Goal: Information Seeking & Learning: Learn about a topic

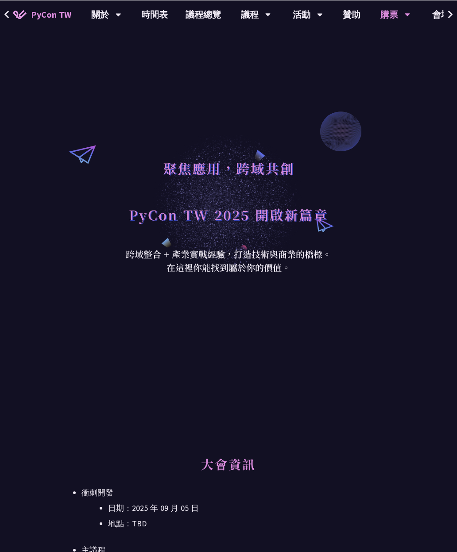
click at [204, 14] on link "議程總覽" at bounding box center [203, 14] width 53 height 28
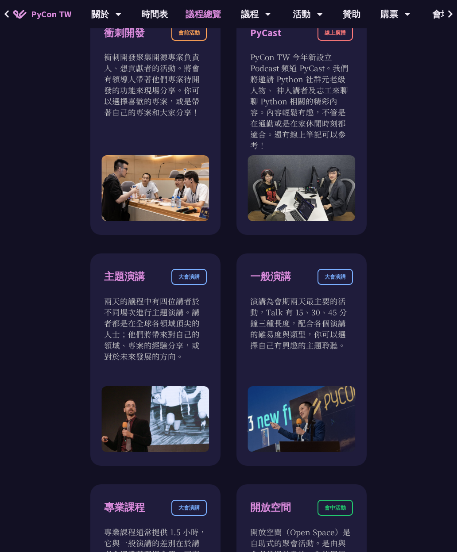
scroll to position [643, 0]
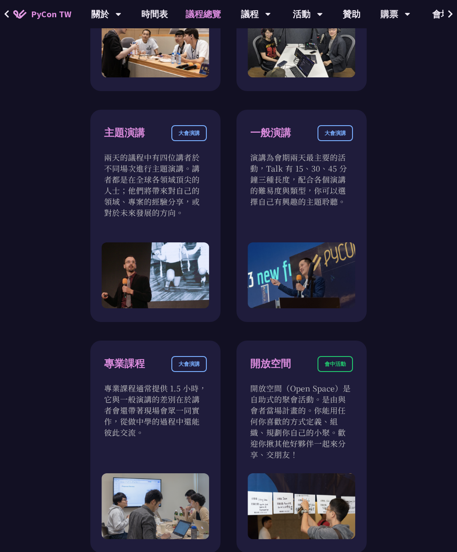
click at [187, 205] on p "兩天的議程中有四位講者於不同場次進行主題演講。講者都是在全球各領域頂尖的人士；他們將帶來對自己的領域、專案的經驗分享，或對於未來發展的方向。" at bounding box center [155, 185] width 103 height 66
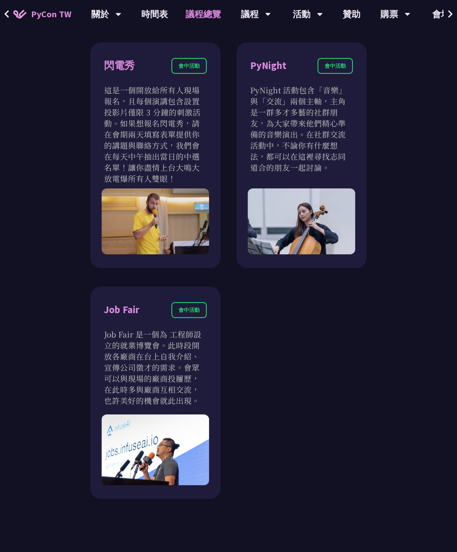
scroll to position [1169, 0]
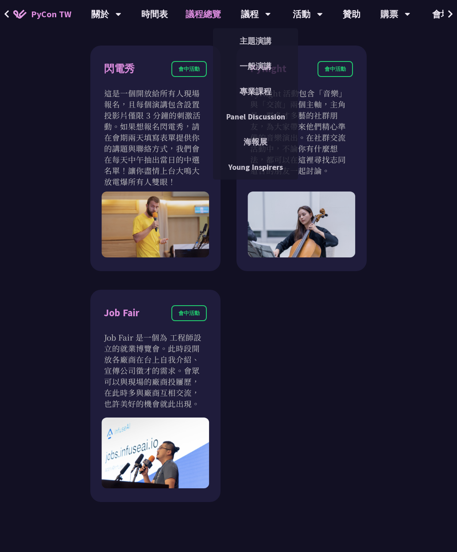
click at [256, 41] on link "主題演講" at bounding box center [255, 41] width 85 height 21
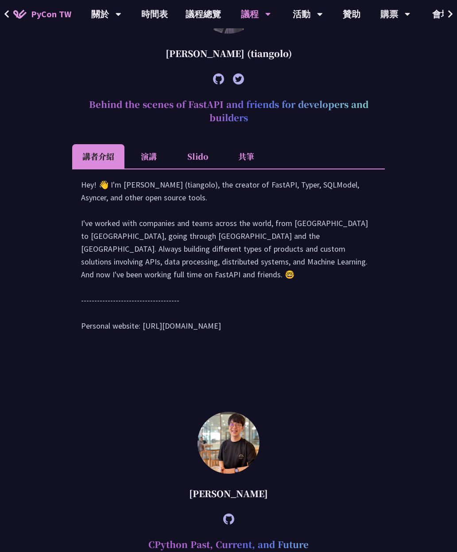
scroll to position [486, 0]
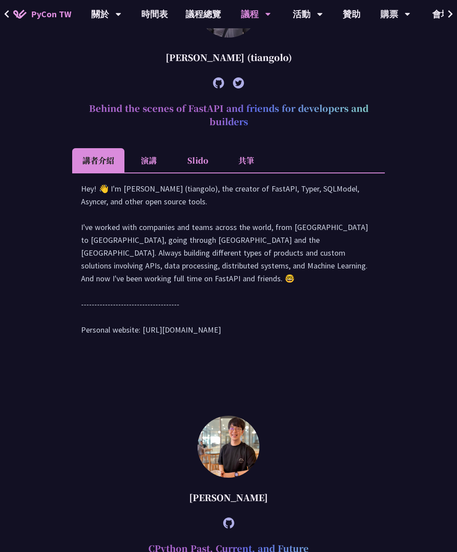
click at [152, 173] on li "演講" at bounding box center [148, 160] width 49 height 24
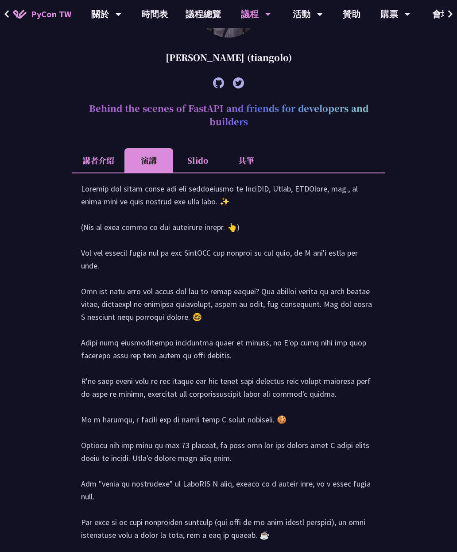
click at [107, 173] on li "講者介紹" at bounding box center [98, 160] width 52 height 24
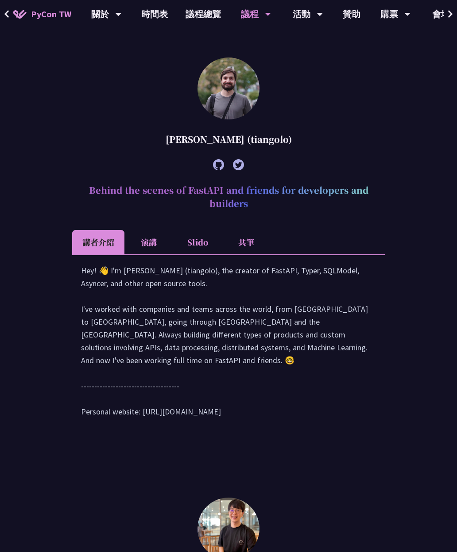
scroll to position [403, 0]
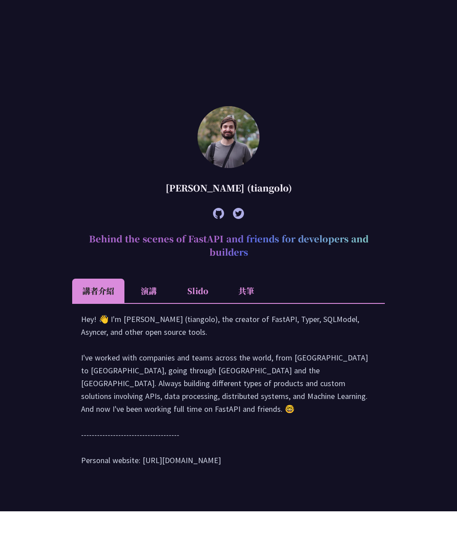
click at [160, 329] on li "演講" at bounding box center [148, 332] width 49 height 24
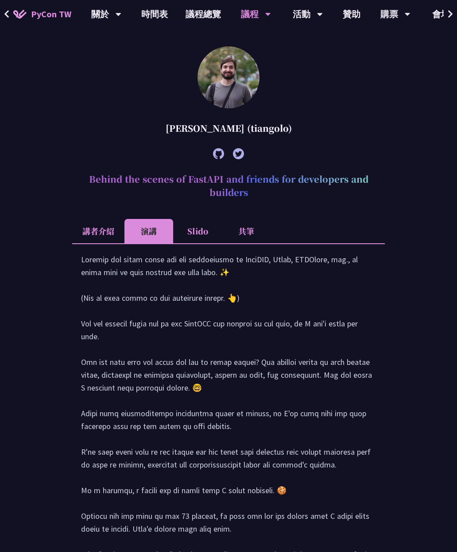
scroll to position [416, 0]
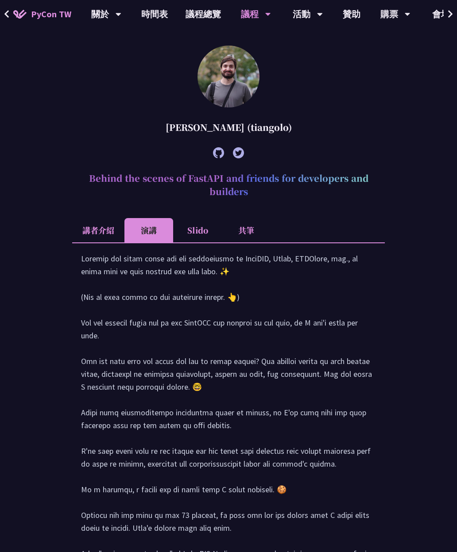
click at [209, 243] on li "Slido" at bounding box center [197, 230] width 49 height 24
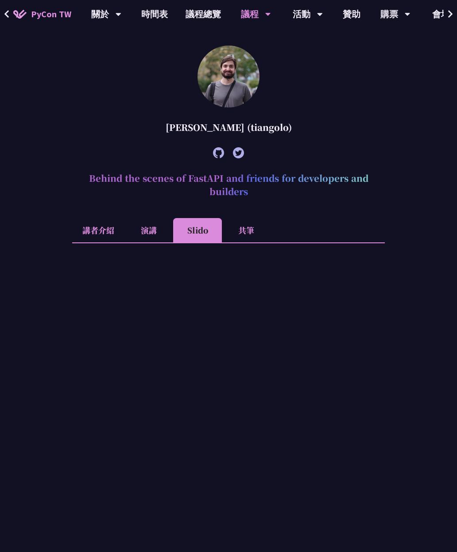
click at [252, 243] on li "共筆" at bounding box center [246, 230] width 49 height 24
click at [208, 243] on li "Slido" at bounding box center [197, 230] width 49 height 24
click at [144, 243] on li "演講" at bounding box center [148, 230] width 49 height 24
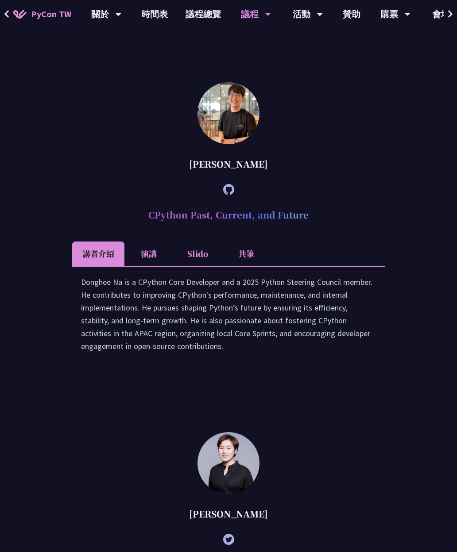
scroll to position [1106, 0]
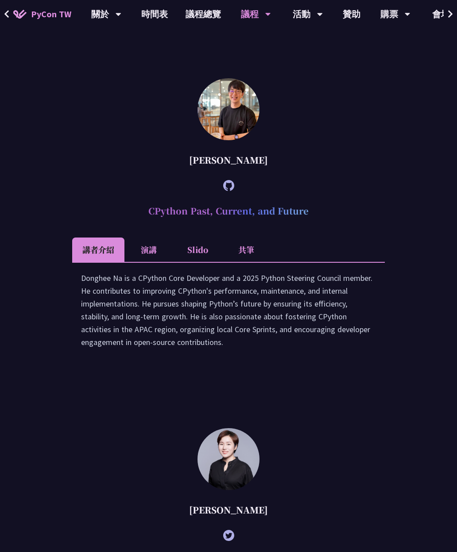
click at [159, 262] on li "演講" at bounding box center [148, 250] width 49 height 24
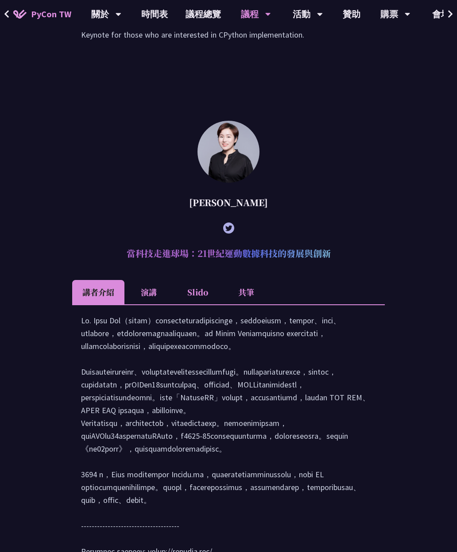
scroll to position [1539, 0]
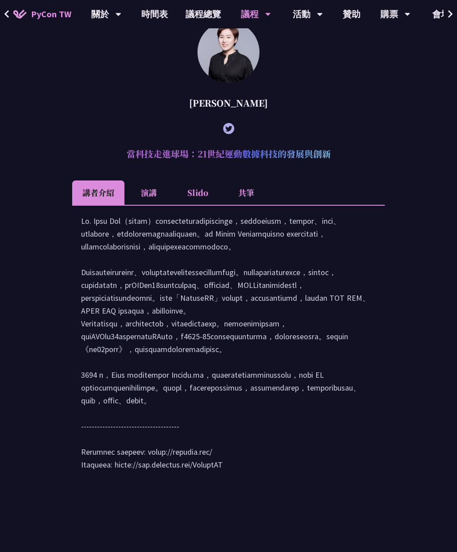
click at [150, 205] on li "演講" at bounding box center [148, 193] width 49 height 24
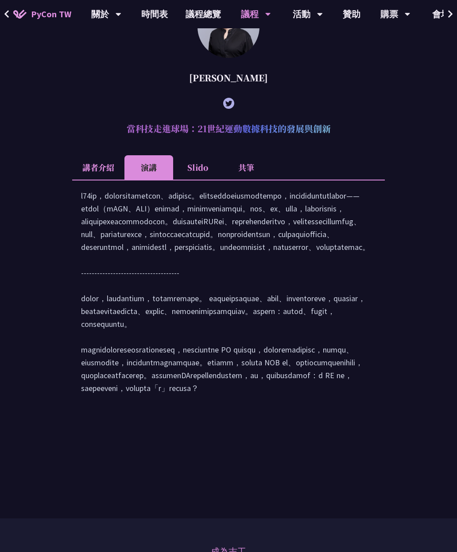
scroll to position [1550, 0]
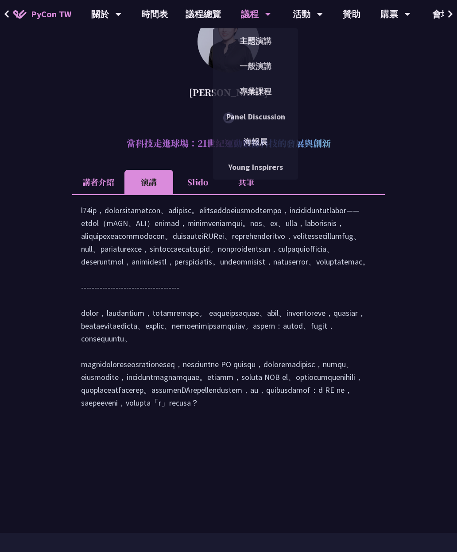
click at [254, 70] on link "一般演講" at bounding box center [255, 66] width 85 height 21
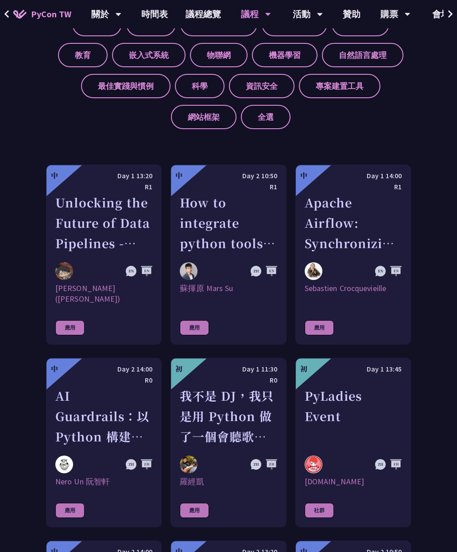
scroll to position [601, 0]
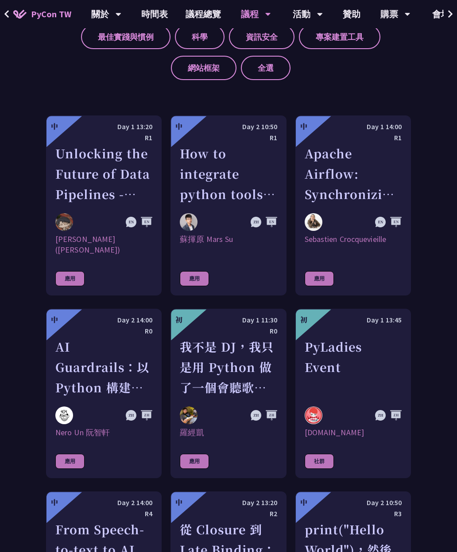
click at [218, 204] on div "How to integrate python tools with Apache Iceberg to build ETLT pipeline on Shi…" at bounding box center [228, 173] width 97 height 61
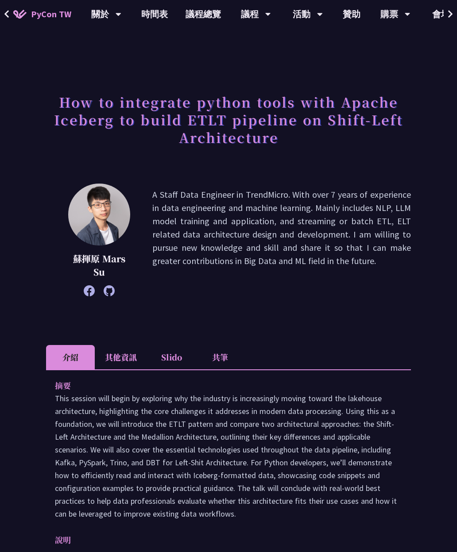
scroll to position [601, 0]
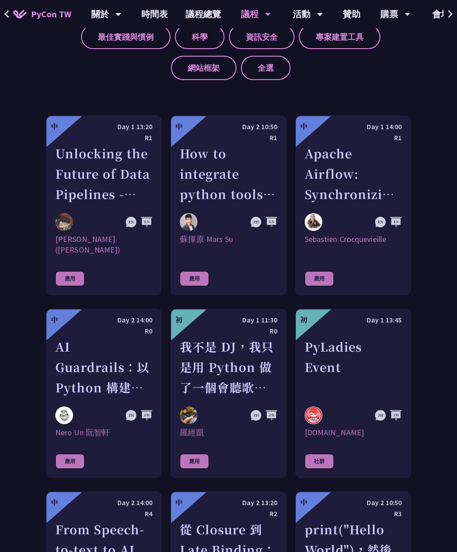
click at [63, 147] on figure at bounding box center [63, 131] width 35 height 31
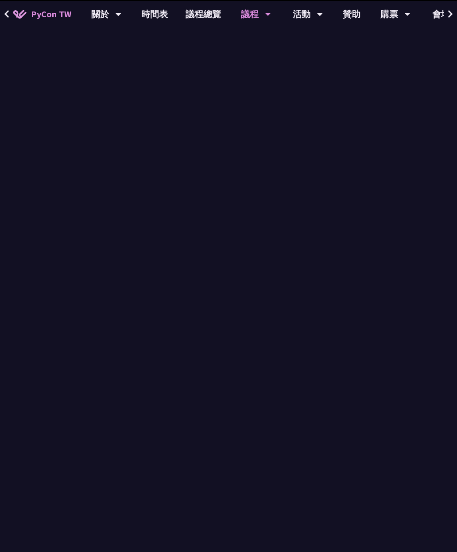
scroll to position [601, 0]
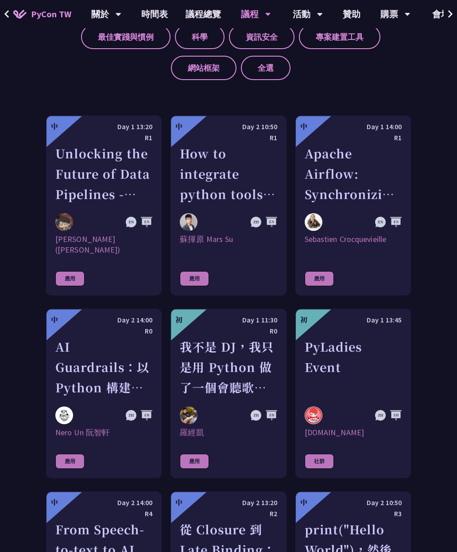
click at [365, 186] on div "Apache Airflow: Synchronizing Datasets across Multiple instances" at bounding box center [353, 173] width 97 height 61
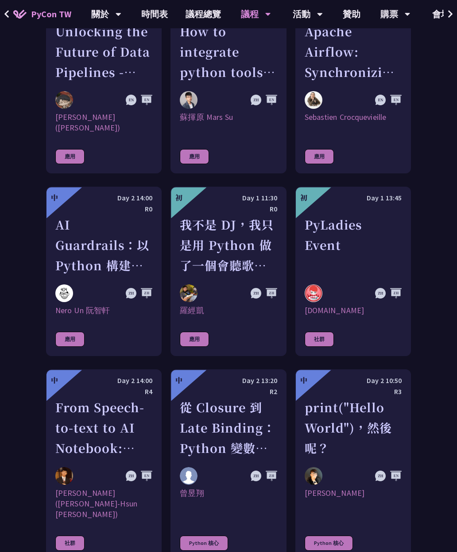
scroll to position [775, 0]
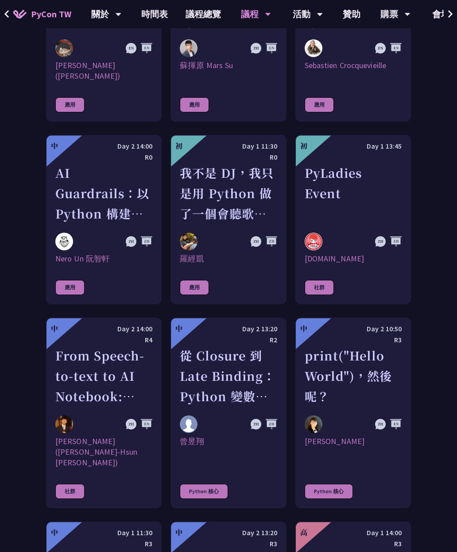
click at [76, 152] on div "Day 2 14:00" at bounding box center [103, 146] width 97 height 11
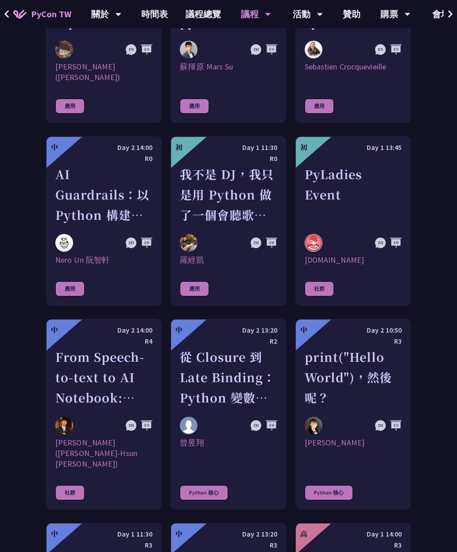
scroll to position [784, 0]
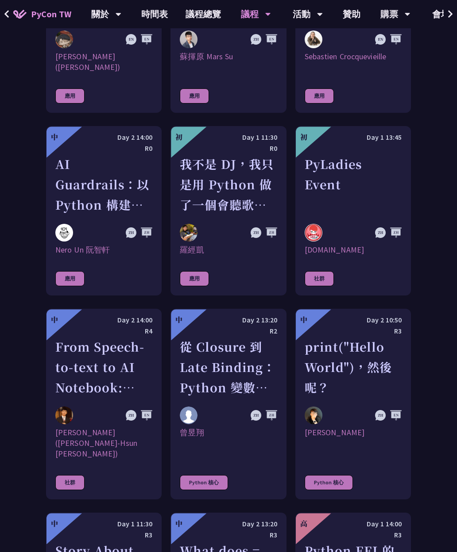
click at [185, 182] on div "我不是 DJ，我只是用 Python 做了一個會聽歌的工具" at bounding box center [228, 184] width 97 height 61
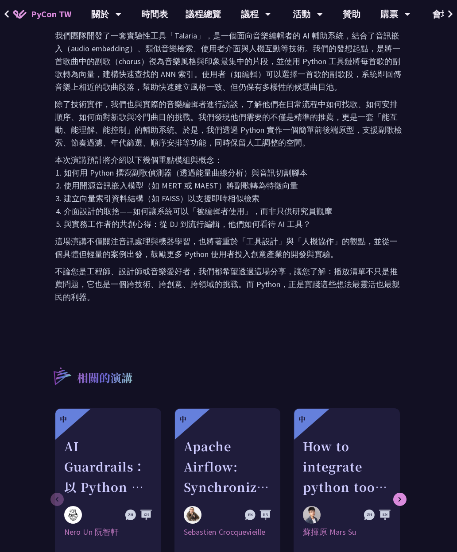
scroll to position [477, 0]
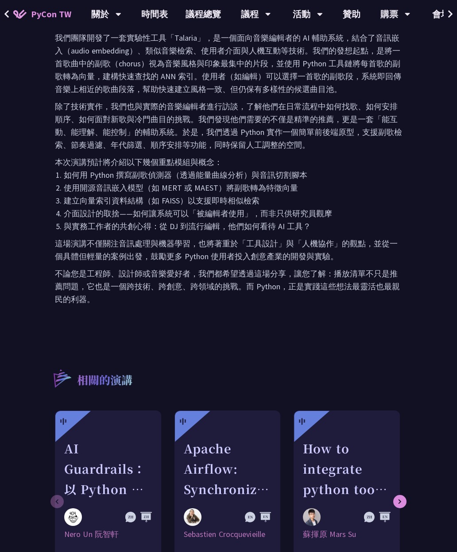
scroll to position [784, 0]
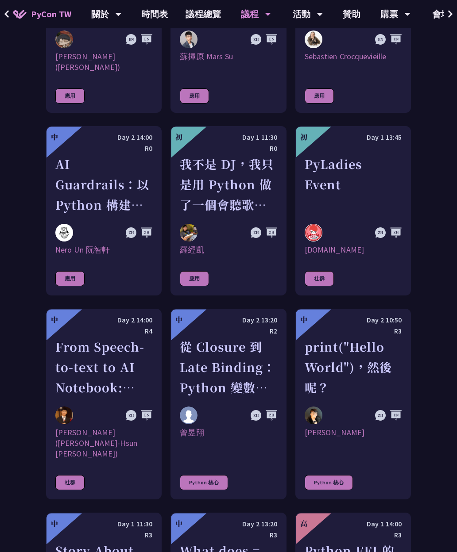
click at [361, 154] on div at bounding box center [353, 148] width 97 height 11
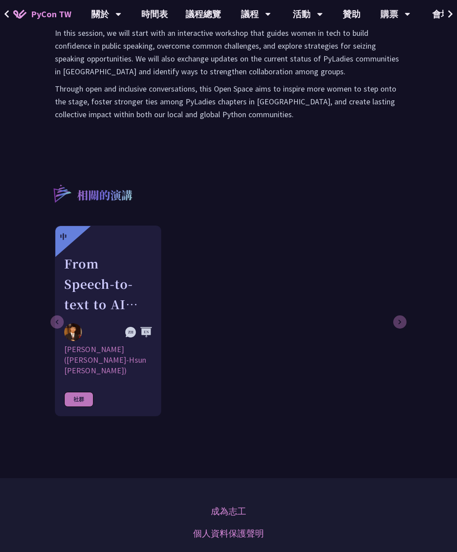
scroll to position [378, 0]
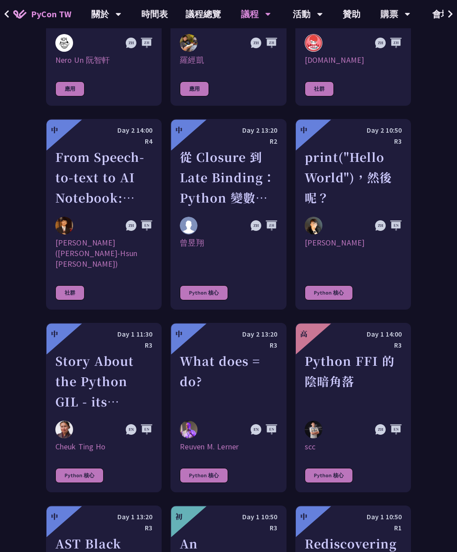
scroll to position [976, 0]
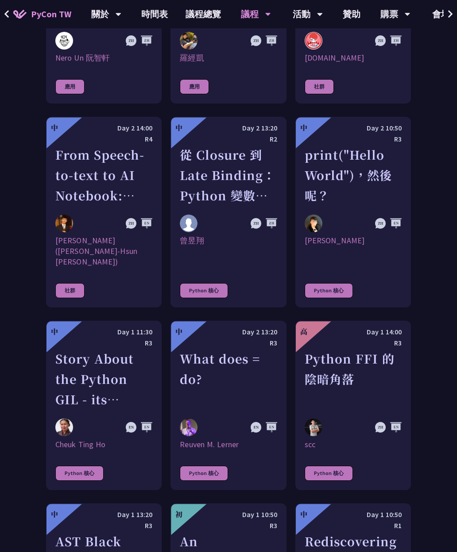
click at [393, 175] on div "print("Hello World")，然後呢？" at bounding box center [353, 175] width 97 height 61
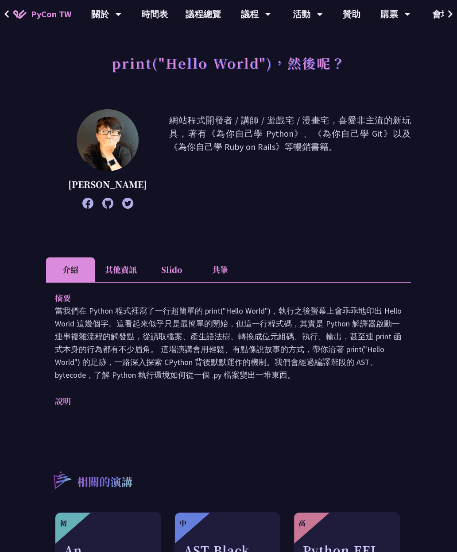
scroll to position [42, 0]
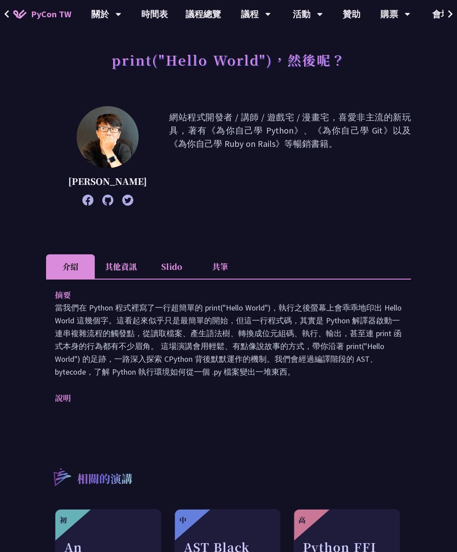
click at [136, 274] on li "其他資訊" at bounding box center [121, 267] width 52 height 24
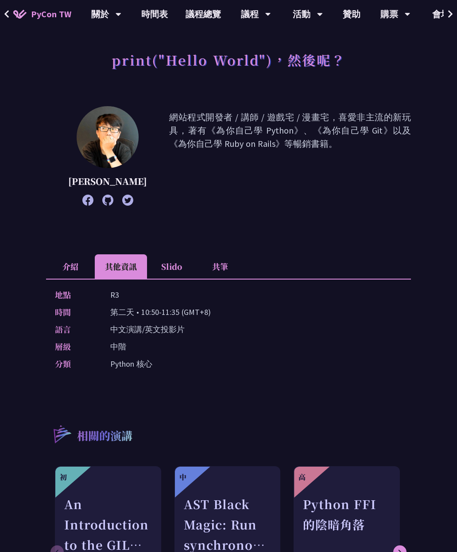
click at [73, 261] on li "介紹" at bounding box center [70, 267] width 49 height 24
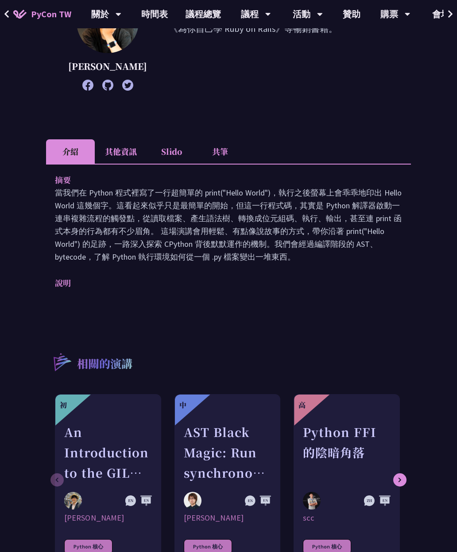
scroll to position [156, 0]
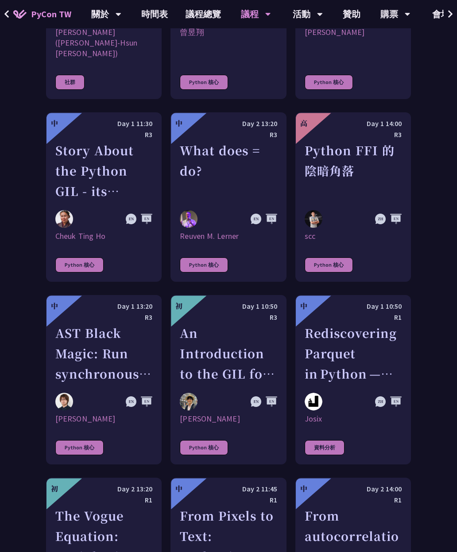
scroll to position [1188, 0]
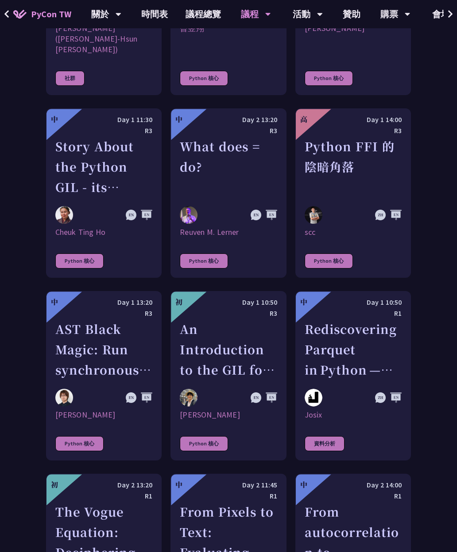
click at [236, 163] on div "What does = do?" at bounding box center [228, 166] width 97 height 61
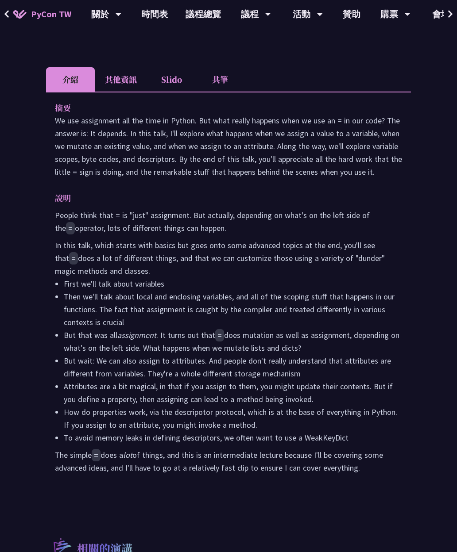
scroll to position [243, 0]
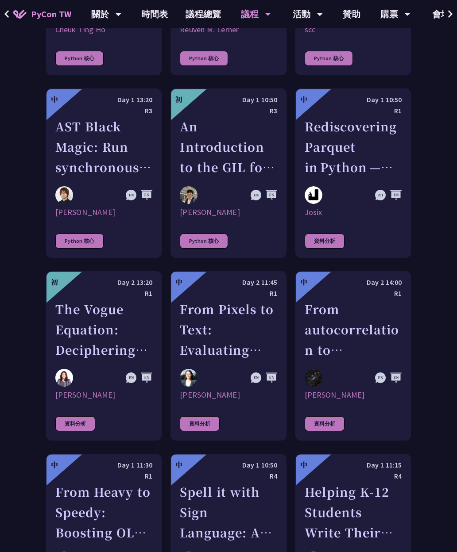
scroll to position [1394, 0]
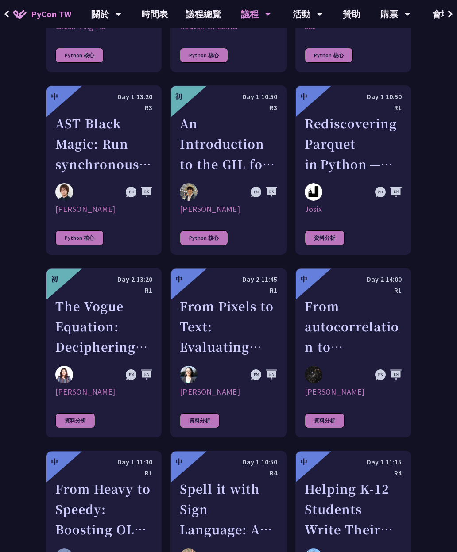
click at [247, 146] on div "An Introduction to the GIL for Python Beginners: Disabling It in Python 3.13 an…" at bounding box center [228, 143] width 97 height 61
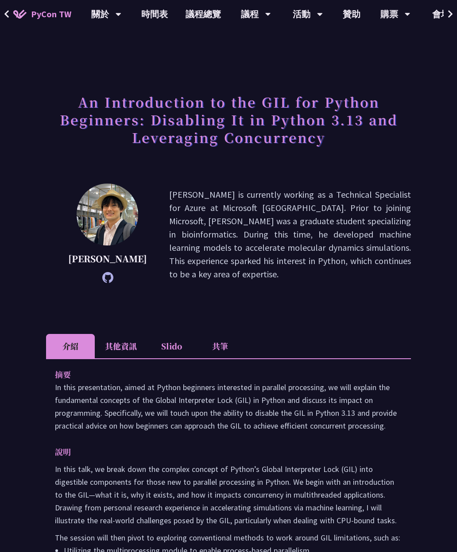
click at [127, 343] on li "其他資訊" at bounding box center [121, 346] width 52 height 24
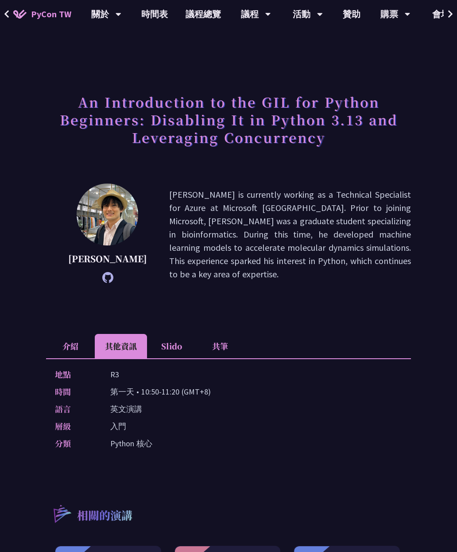
click at [67, 350] on li "介紹" at bounding box center [70, 346] width 49 height 24
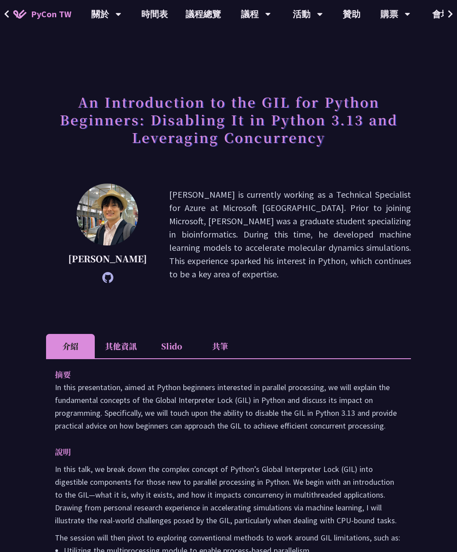
click at [100, 349] on li "其他資訊" at bounding box center [121, 346] width 52 height 24
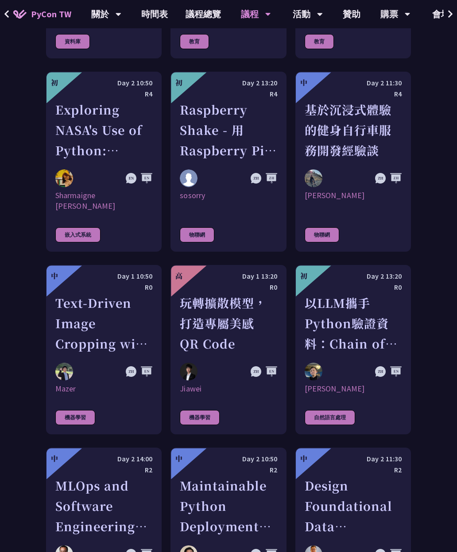
scroll to position [1966, 0]
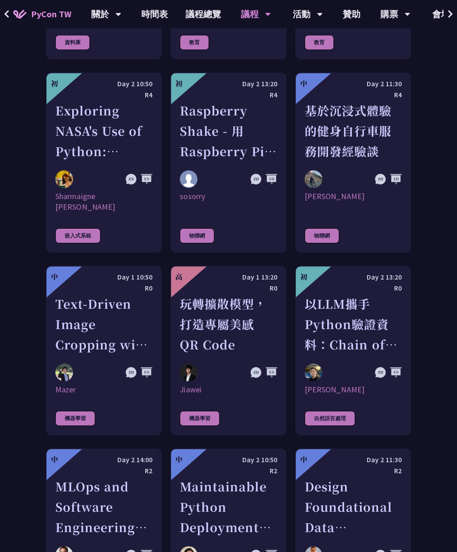
click at [341, 294] on div "以LLM攜手Python驗證資料：Chain of Verification (CoVe)實務應用" at bounding box center [353, 324] width 97 height 61
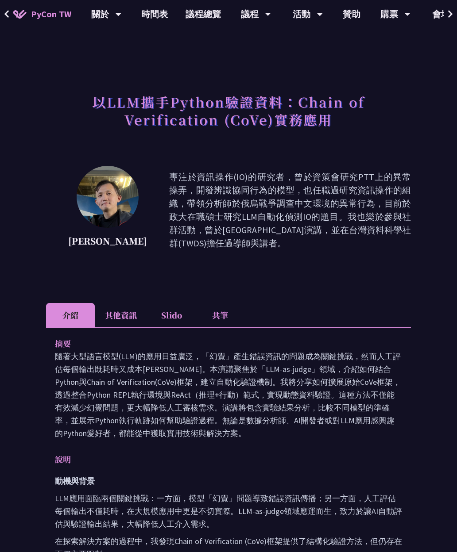
click at [127, 309] on li "其他資訊" at bounding box center [121, 315] width 52 height 24
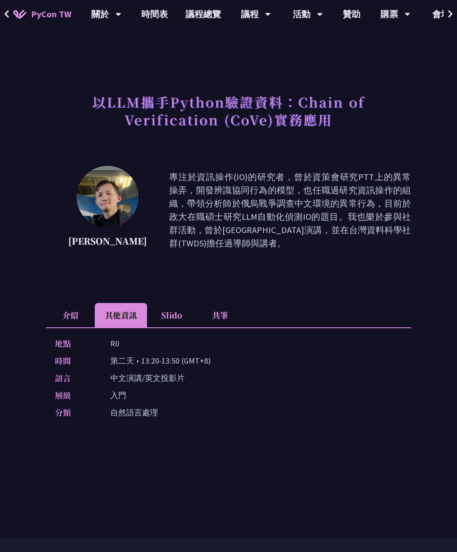
click at [73, 316] on li "介紹" at bounding box center [70, 315] width 49 height 24
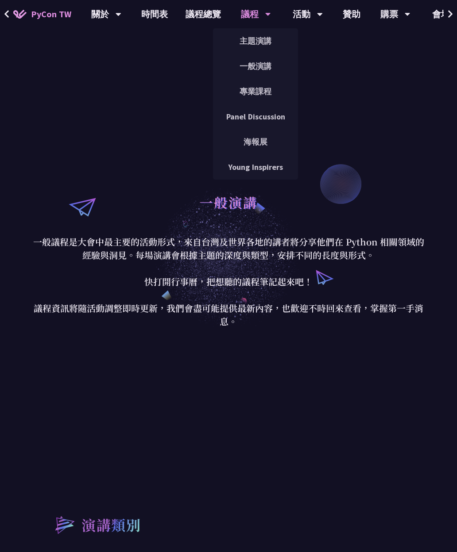
click at [258, 94] on link "專業課程" at bounding box center [255, 91] width 85 height 21
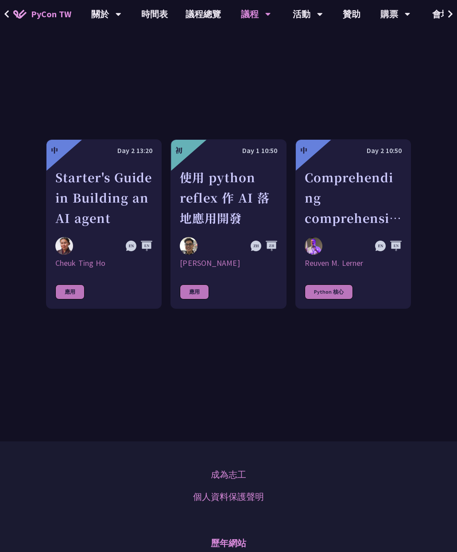
scroll to position [386, 0]
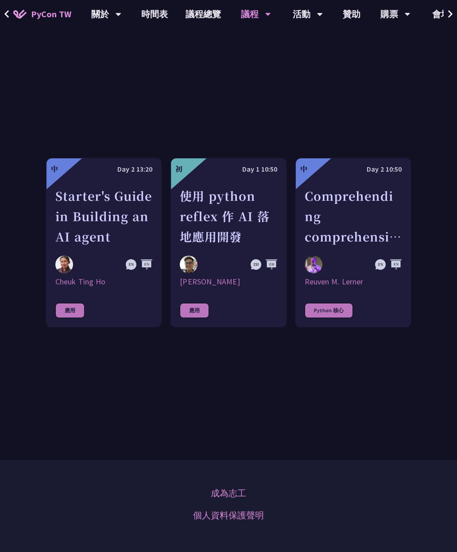
click at [222, 235] on div "使用 python reflex 作 AI 落地應用開發" at bounding box center [228, 216] width 97 height 61
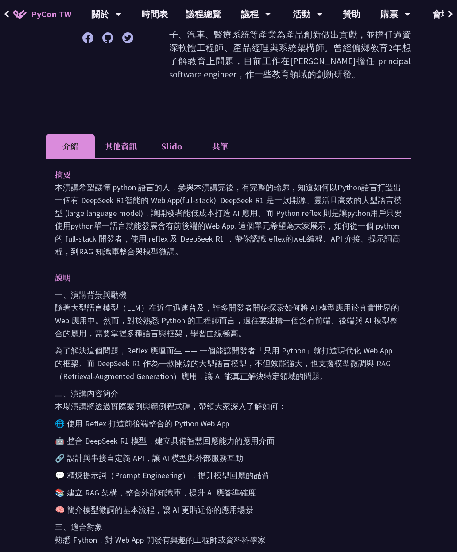
scroll to position [166, 0]
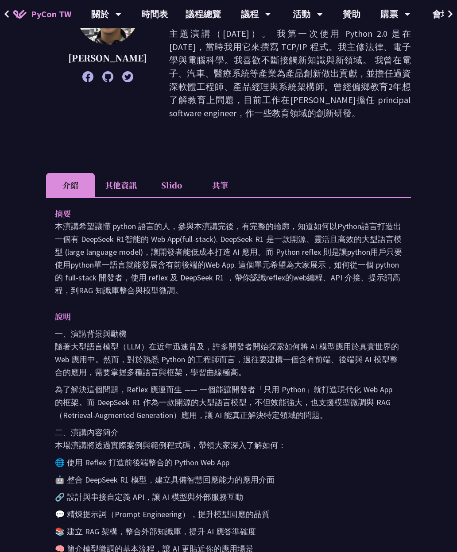
click at [123, 173] on li "其他資訊" at bounding box center [121, 185] width 52 height 24
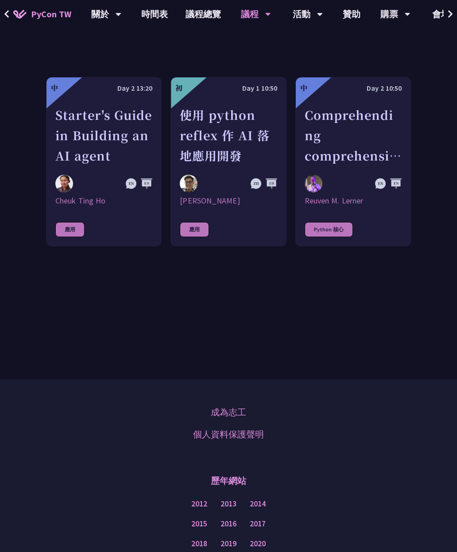
scroll to position [500, 0]
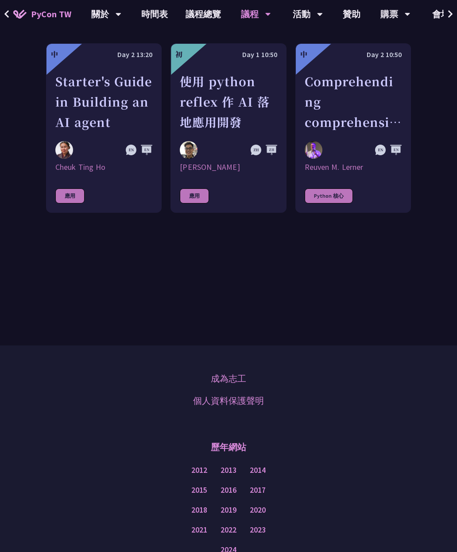
click at [377, 128] on div "Comprehending comprehensions" at bounding box center [353, 101] width 97 height 61
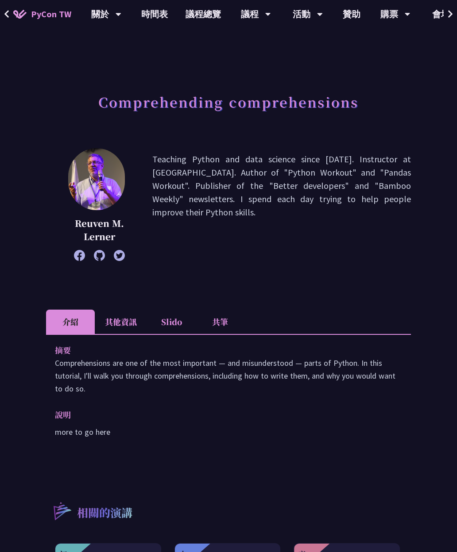
click at [126, 325] on li "其他資訊" at bounding box center [121, 322] width 52 height 24
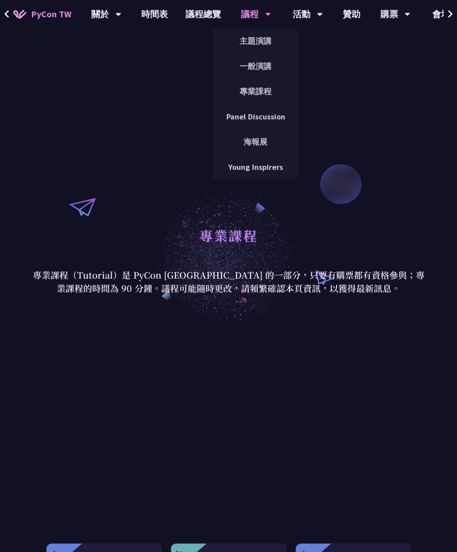
click at [278, 117] on link "Panel Discussion" at bounding box center [255, 116] width 85 height 21
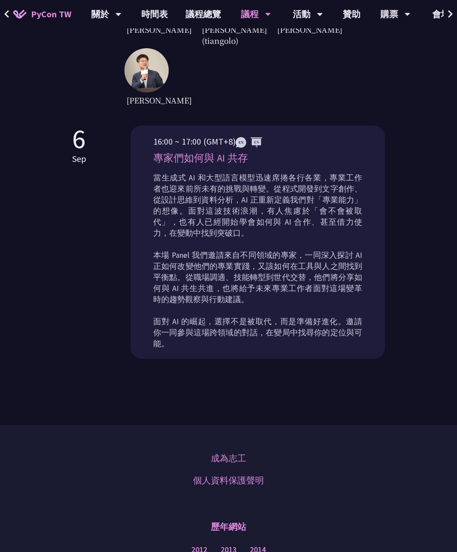
scroll to position [322, 0]
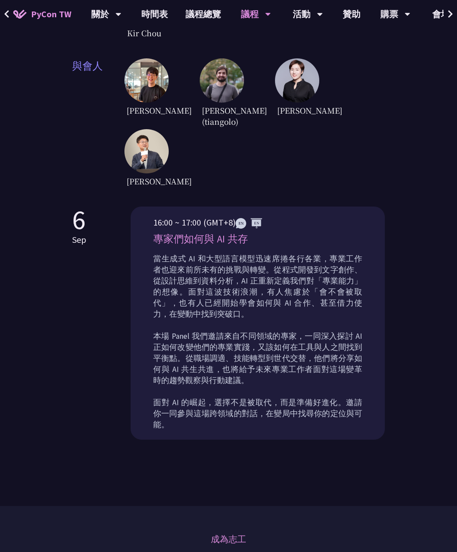
click at [251, 26] on div "議程" at bounding box center [256, 14] width 30 height 28
click at [248, 14] on div "議程" at bounding box center [256, 14] width 30 height 28
click at [264, 12] on div "議程 主題演講 一般演講 專業課程 Panel Discussion 海報展 Young Inspirers" at bounding box center [256, 14] width 52 height 28
click at [246, 8] on div "議程" at bounding box center [256, 14] width 30 height 28
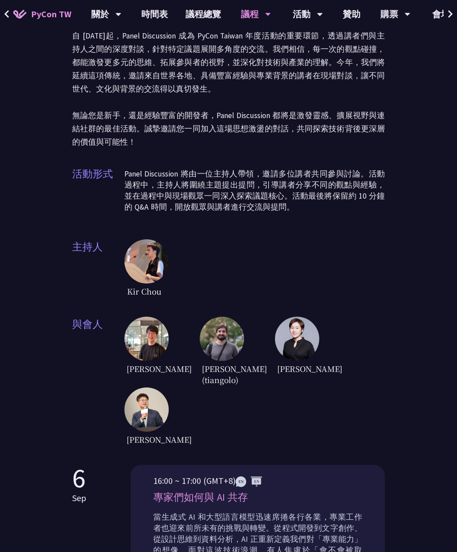
scroll to position [0, 0]
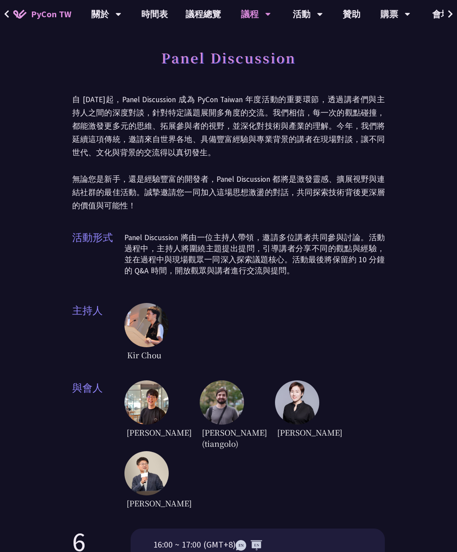
click at [247, 9] on div "議程" at bounding box center [256, 14] width 30 height 28
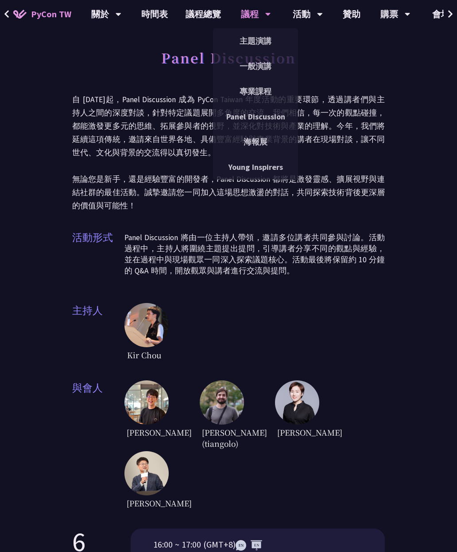
click at [249, 141] on link "海報展" at bounding box center [255, 141] width 85 height 21
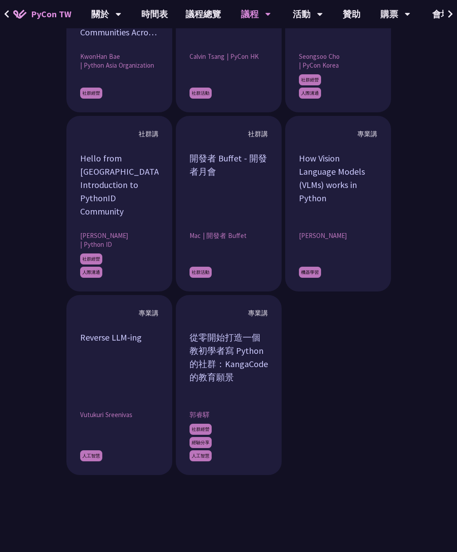
scroll to position [1006, 0]
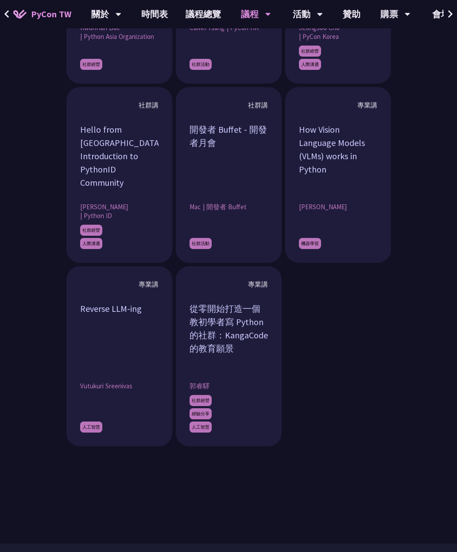
click at [328, 189] on div "How Vision Language Models (VLMs) works in Python" at bounding box center [338, 156] width 78 height 66
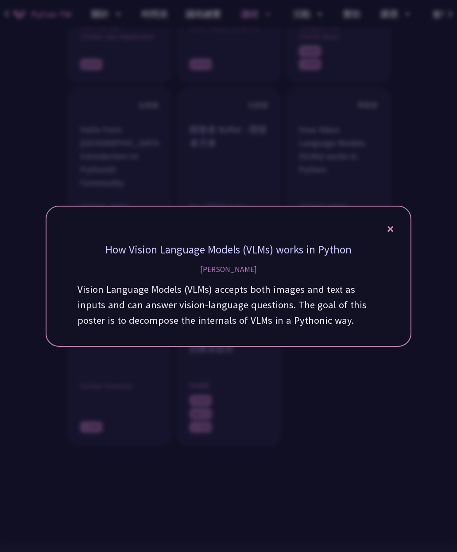
click at [392, 232] on icon at bounding box center [390, 229] width 6 height 6
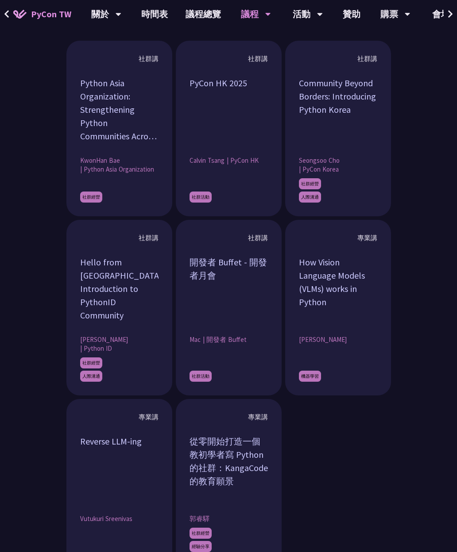
scroll to position [979, 0]
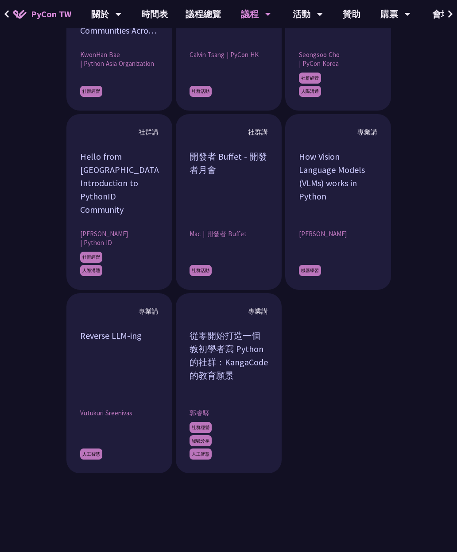
click at [363, 211] on div "How Vision Language Models (VLMs) works in Python" at bounding box center [338, 183] width 78 height 66
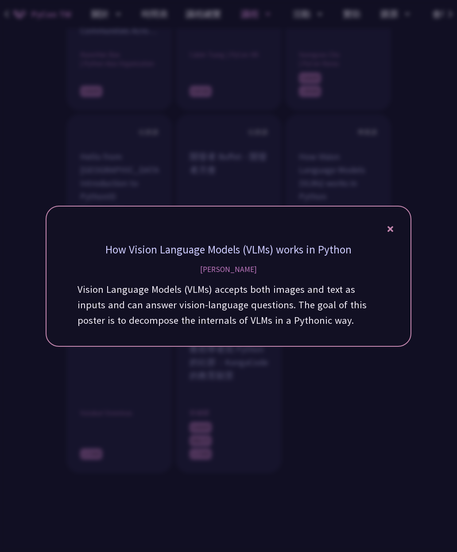
click at [394, 240] on div "How Vision Language Models (VLMs) works in Python John Lu Vision Language Model…" at bounding box center [229, 276] width 366 height 141
click at [392, 232] on icon at bounding box center [390, 229] width 6 height 6
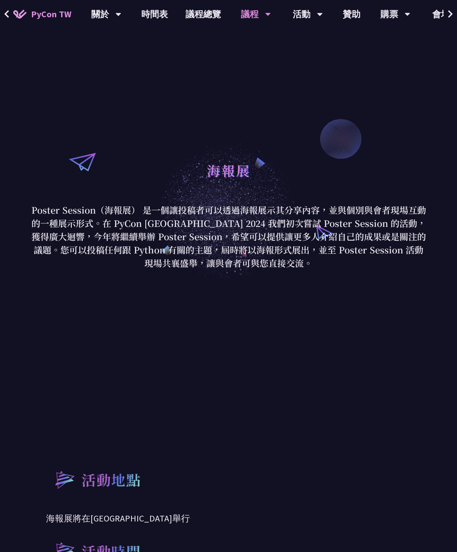
scroll to position [0, 0]
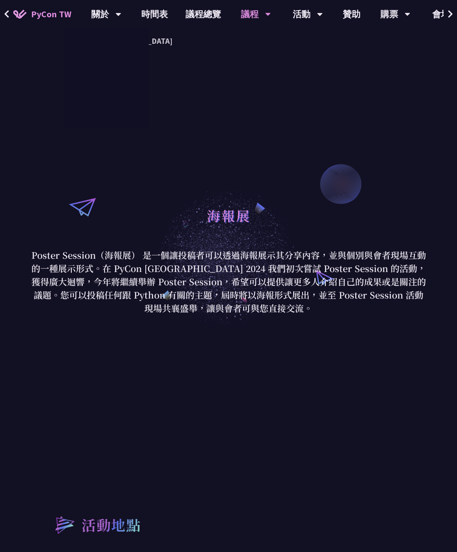
click at [37, 12] on span "PyCon TW" at bounding box center [51, 14] width 40 height 13
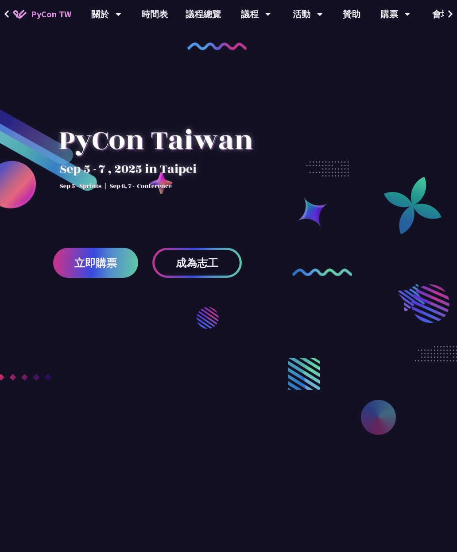
click at [305, 217] on div at bounding box center [228, 316] width 457 height 526
click at [317, 39] on link "衝刺開發" at bounding box center [307, 41] width 85 height 21
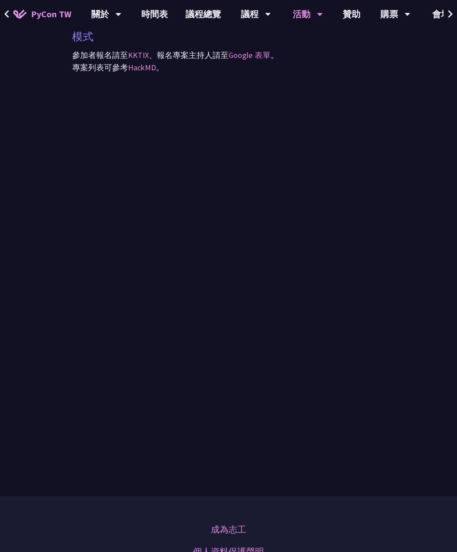
scroll to position [379, 0]
click at [306, 18] on div "活動" at bounding box center [308, 14] width 30 height 28
click at [299, 14] on div "活動" at bounding box center [308, 14] width 30 height 28
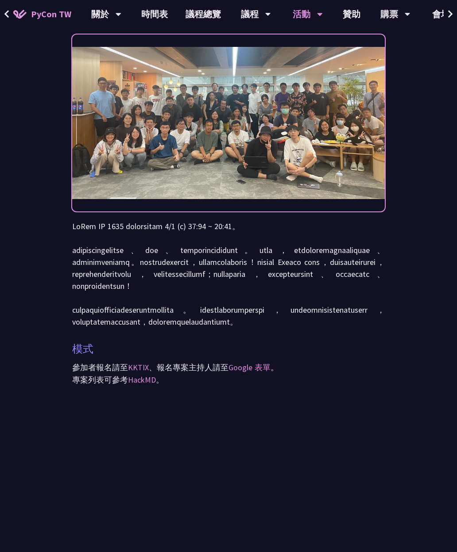
scroll to position [0, 0]
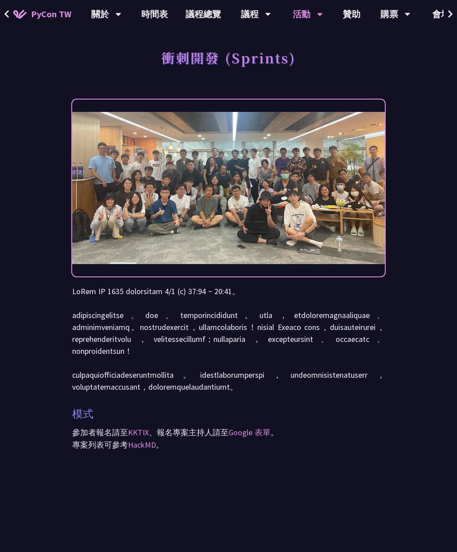
click at [317, 14] on icon at bounding box center [319, 14] width 5 height 3
click at [301, 12] on div "活動" at bounding box center [308, 14] width 30 height 28
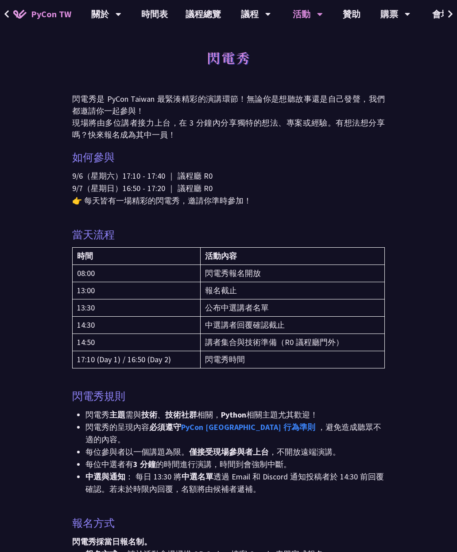
click at [301, 14] on div "活動" at bounding box center [308, 14] width 30 height 28
click at [303, 96] on link "開放空間" at bounding box center [307, 91] width 85 height 21
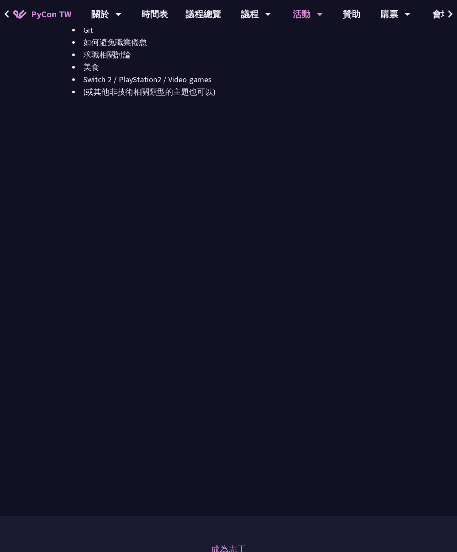
scroll to position [1238, 0]
